Goal: Task Accomplishment & Management: Complete application form

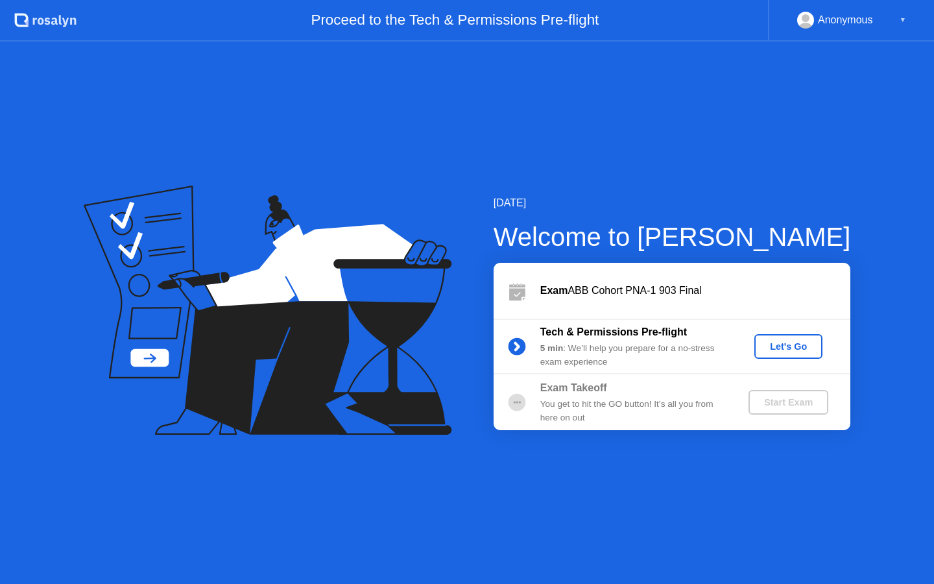
click at [802, 348] on div "Let's Go" at bounding box center [788, 346] width 58 height 10
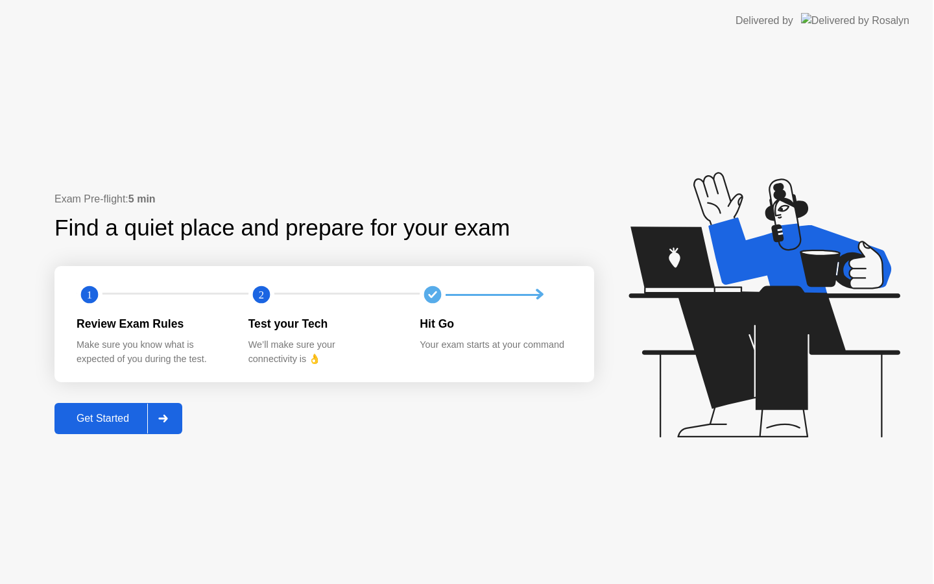
click at [799, 342] on icon at bounding box center [763, 304] width 271 height 265
click at [103, 416] on div "Get Started" at bounding box center [103, 418] width 89 height 12
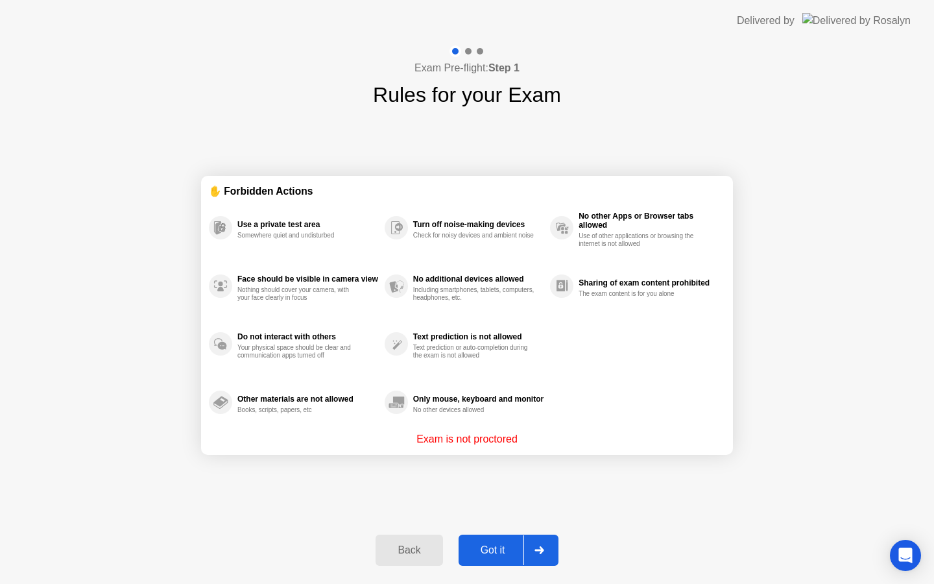
click at [495, 545] on div "Got it" at bounding box center [492, 550] width 61 height 12
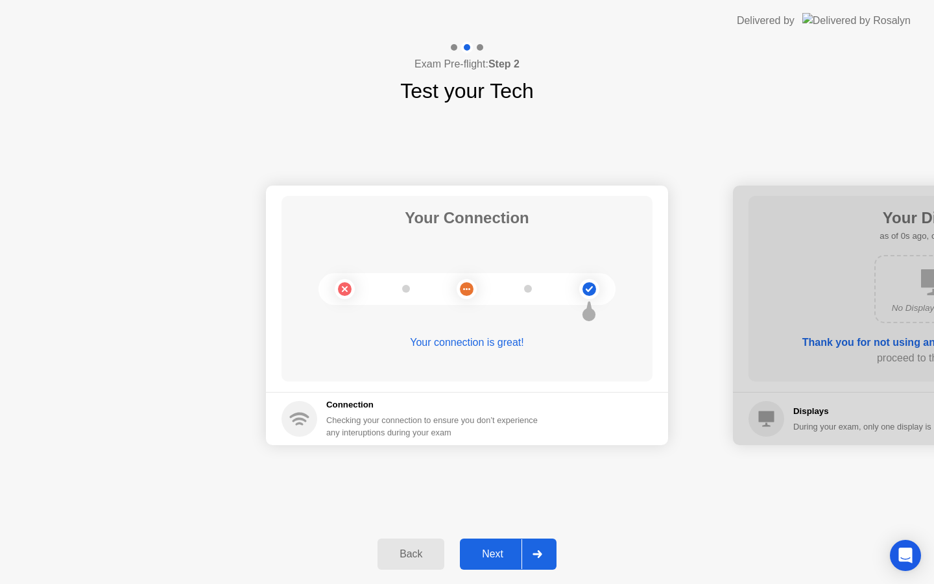
click at [511, 548] on div "Next" at bounding box center [493, 554] width 58 height 12
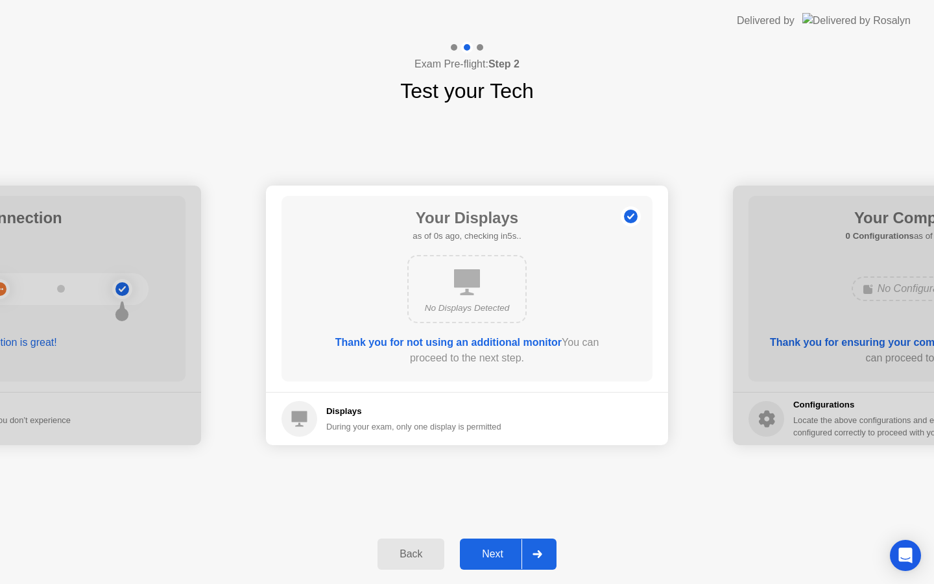
click at [511, 548] on div "Next" at bounding box center [493, 554] width 58 height 12
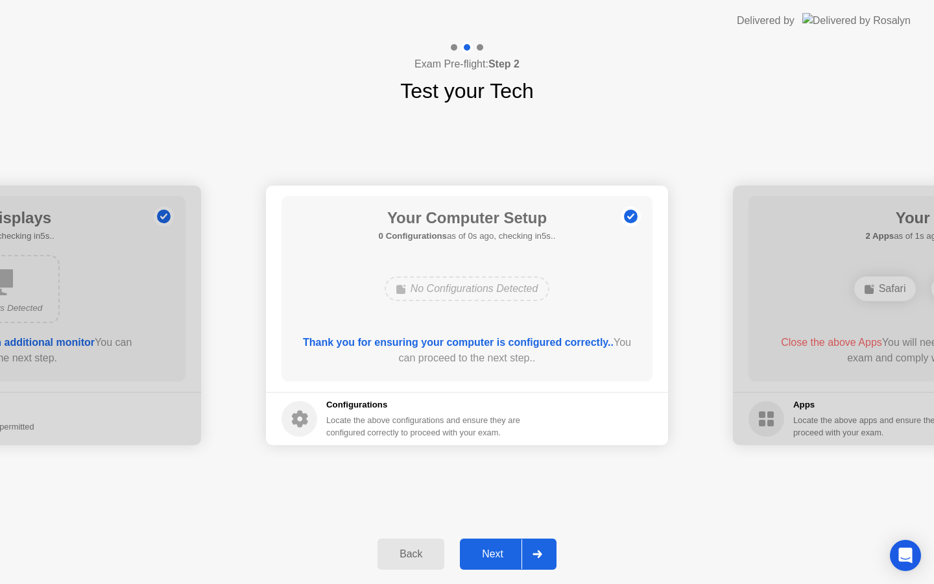
click at [511, 548] on div "Next" at bounding box center [493, 554] width 58 height 12
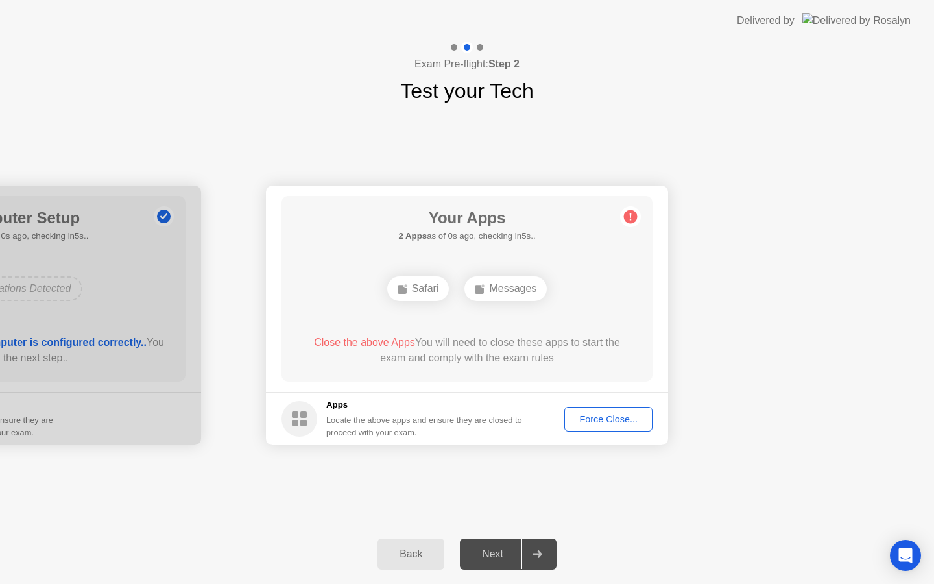
click at [511, 548] on div "Next" at bounding box center [493, 554] width 58 height 12
click at [608, 414] on div "Force Close..." at bounding box center [608, 419] width 79 height 10
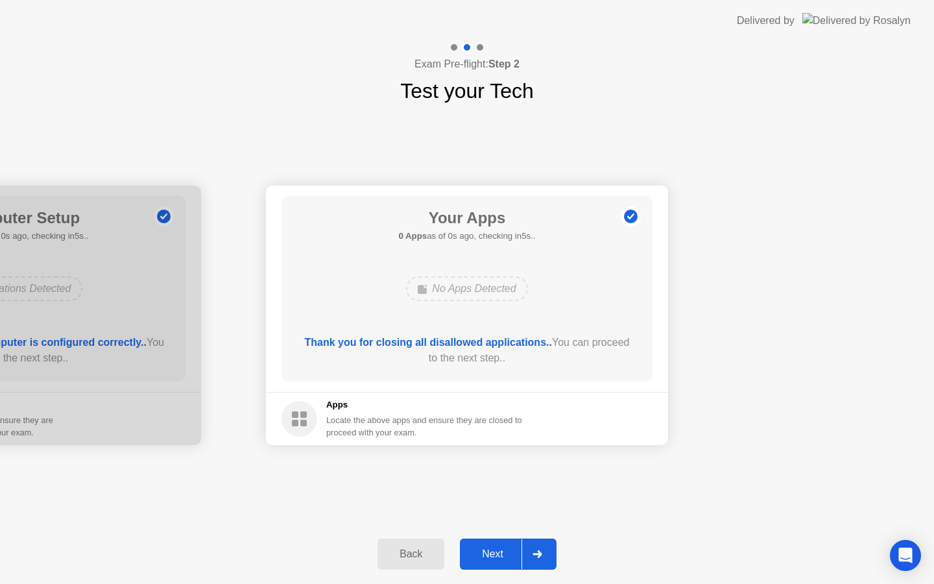
click at [502, 548] on div "Next" at bounding box center [493, 554] width 58 height 12
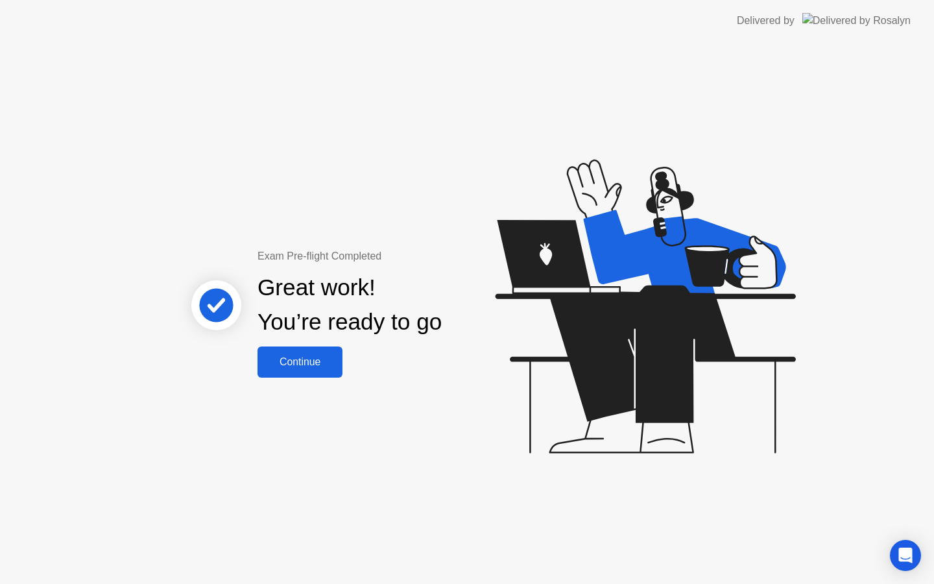
click at [310, 359] on div "Continue" at bounding box center [299, 362] width 77 height 12
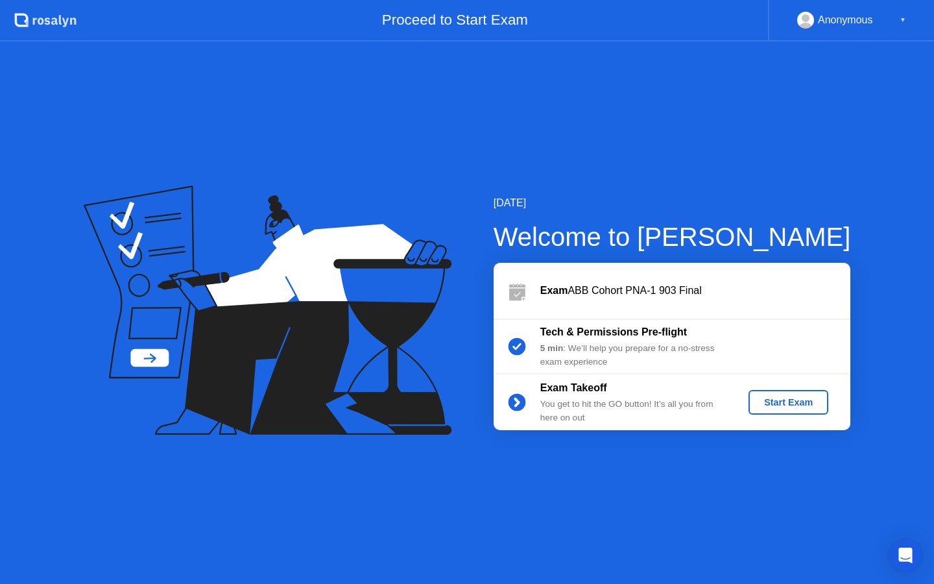
click at [801, 400] on div "Start Exam" at bounding box center [787, 402] width 69 height 10
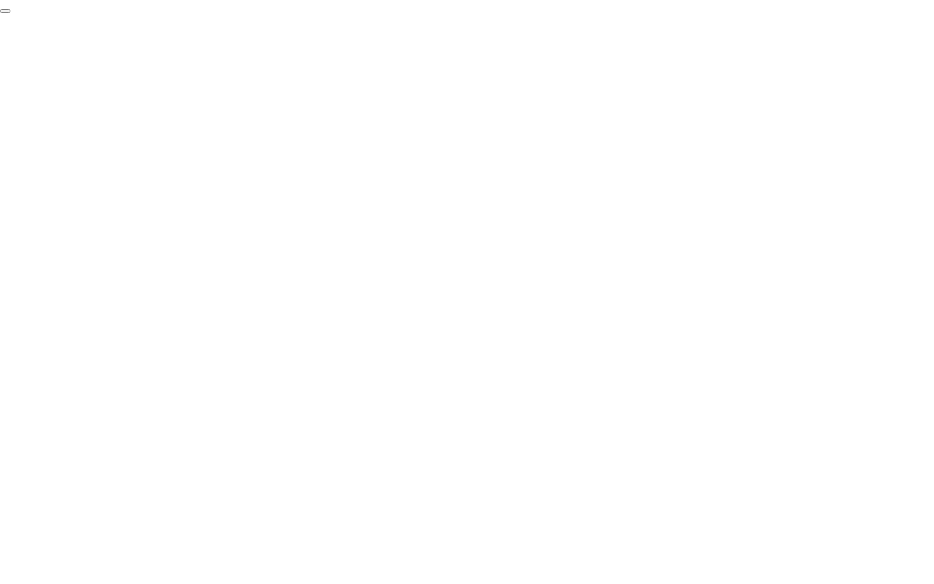
click div "End Proctoring Session"
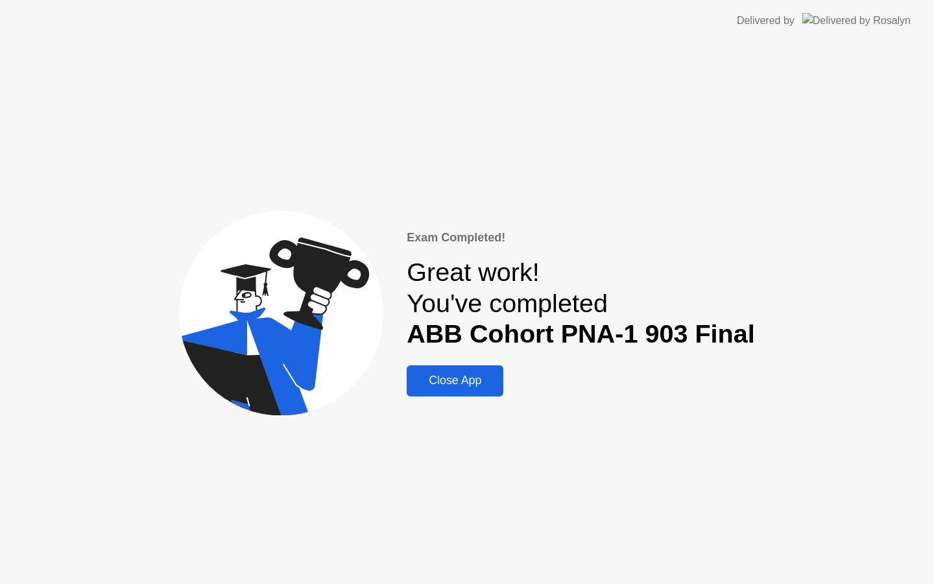
click at [464, 384] on div "Close App" at bounding box center [454, 380] width 89 height 14
